Goal: Information Seeking & Learning: Learn about a topic

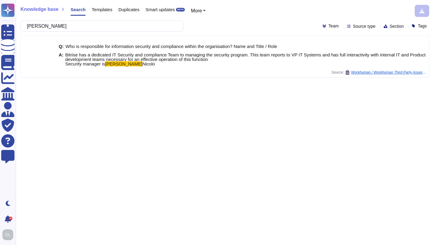
click at [20, 26] on div "Knowledge base Search Templates Duplicates Smart updates BETA More Sections [PE…" at bounding box center [225, 122] width 419 height 245
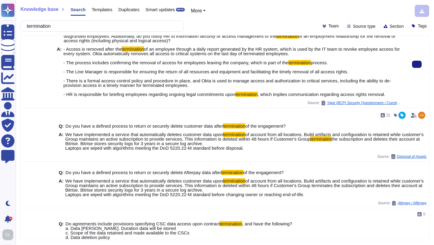
scroll to position [48, 0]
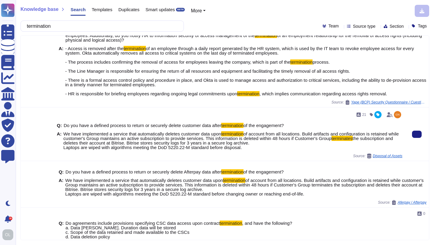
type input "termination"
drag, startPoint x: 260, startPoint y: 146, endPoint x: 65, endPoint y: 134, distance: 195.5
click at [65, 134] on span "We have implemented a service that automatically deletes customer data upon ter…" at bounding box center [232, 140] width 339 height 18
click at [289, 141] on span "the subscription and deletes their account at Bitrise. Bitrise stores security …" at bounding box center [228, 143] width 330 height 14
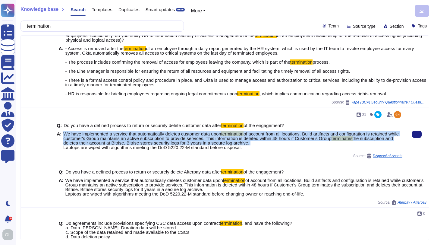
drag, startPoint x: 292, startPoint y: 142, endPoint x: 64, endPoint y: 133, distance: 227.9
click at [64, 133] on span "We have implemented a service that automatically deletes customer data upon ter…" at bounding box center [232, 140] width 339 height 18
copy span "We have implemented a service that automatically deletes customer data upon ter…"
